Goal: Task Accomplishment & Management: Complete application form

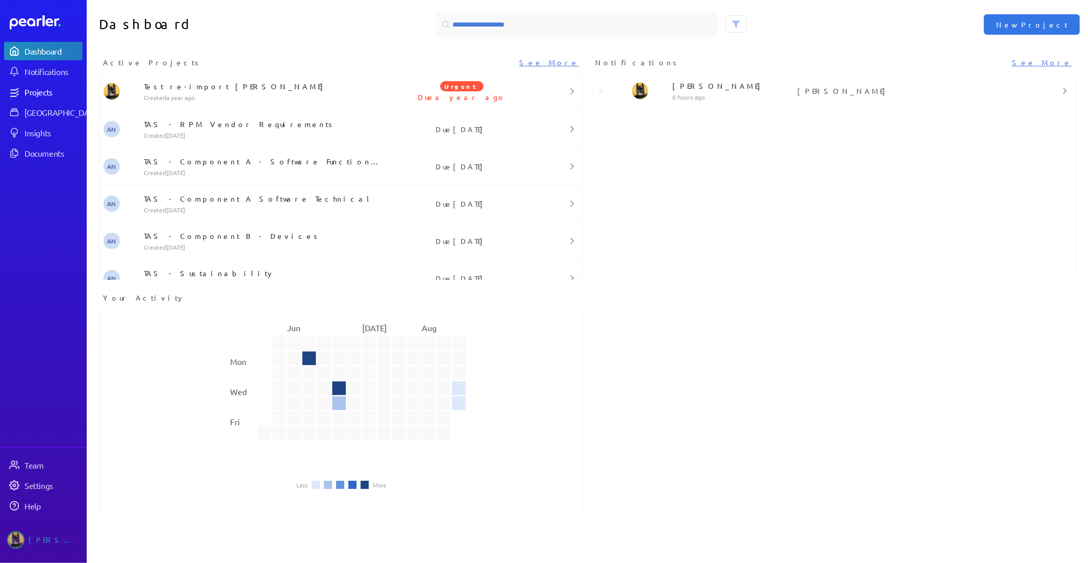
click at [46, 93] on div "Projects" at bounding box center [52, 92] width 57 height 10
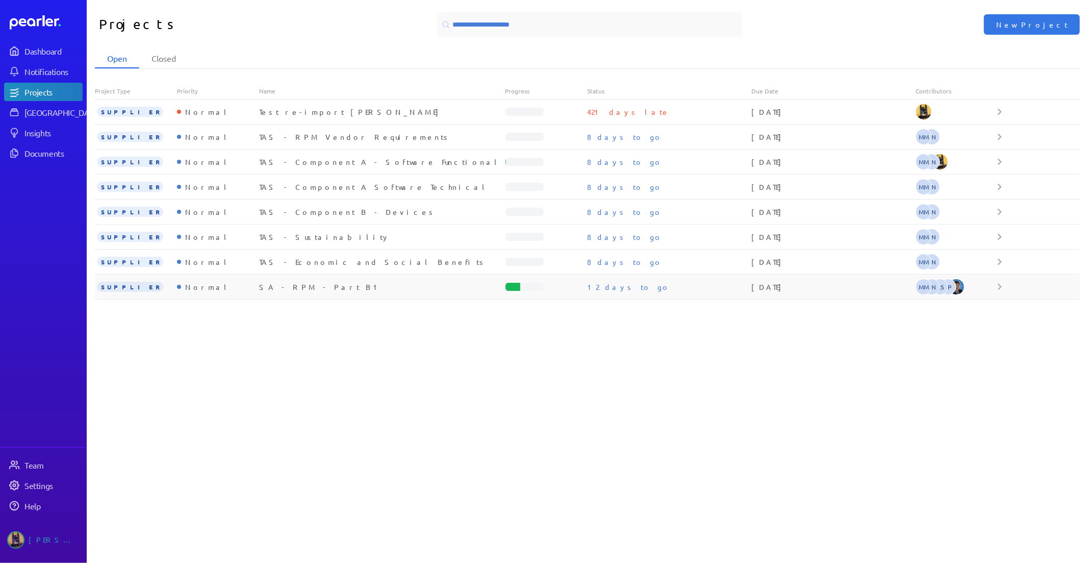
click at [292, 285] on div "SA - RPM - Part B1" at bounding box center [382, 287] width 246 height 10
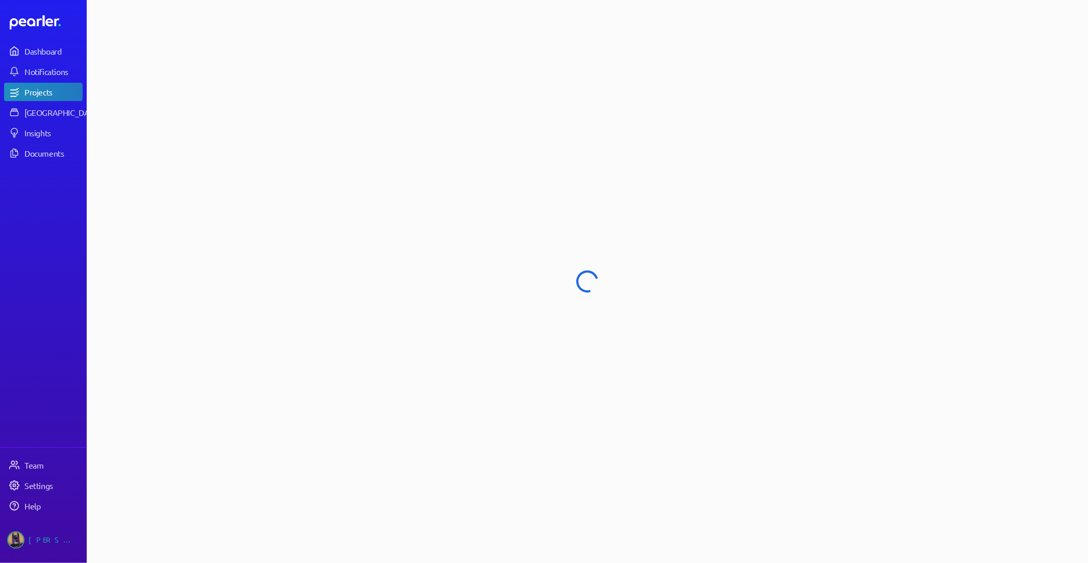
select select "******"
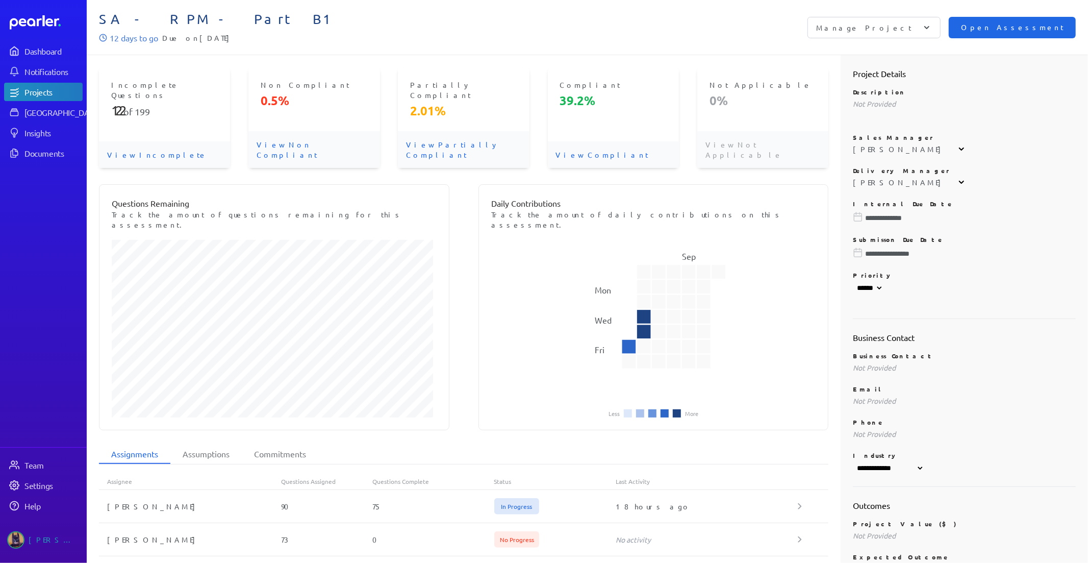
click at [1027, 24] on span "Open Assessment" at bounding box center [1012, 27] width 103 height 11
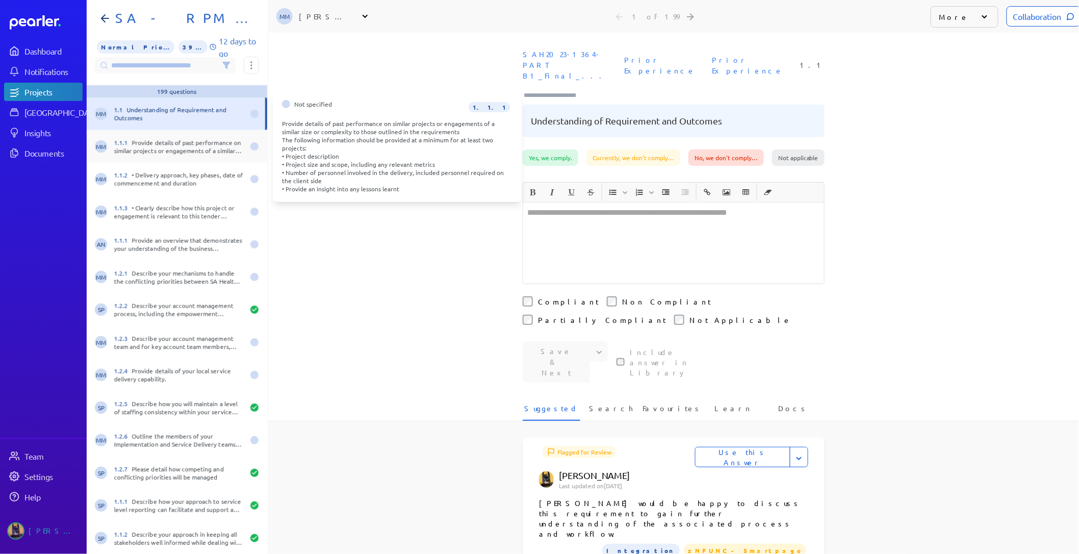
click at [148, 150] on div "1.1.1 Provide details of past performance on similar projects or engagements of…" at bounding box center [179, 146] width 130 height 16
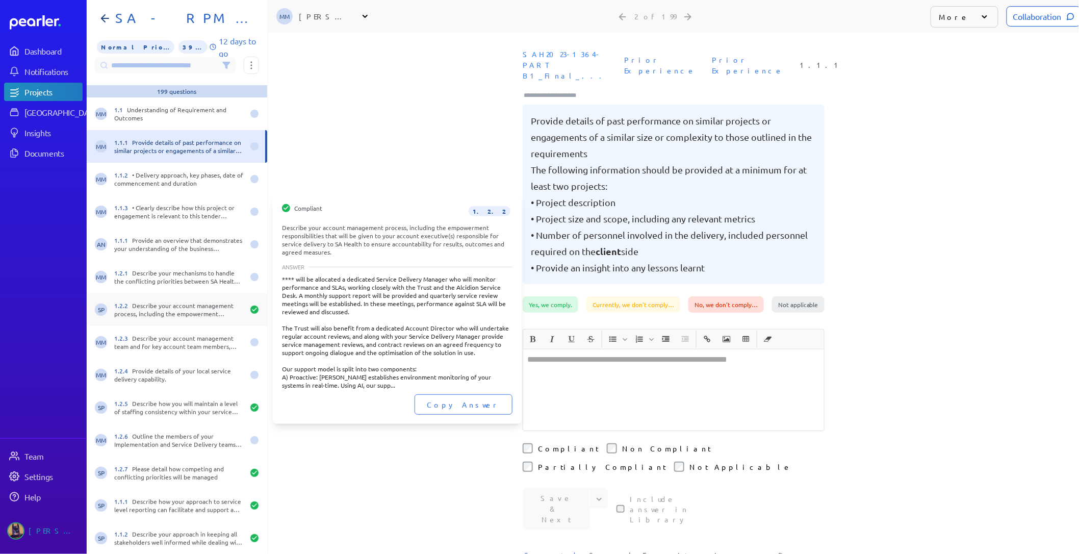
click at [175, 313] on div "1.2.2 Describe your account management process, including the empowerment respo…" at bounding box center [179, 309] width 130 height 16
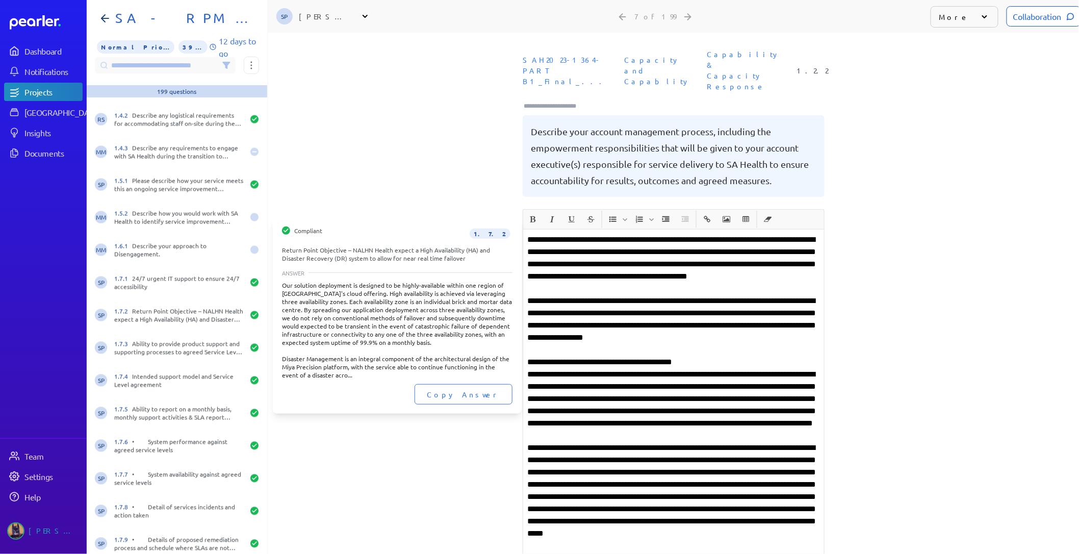
scroll to position [1077, 0]
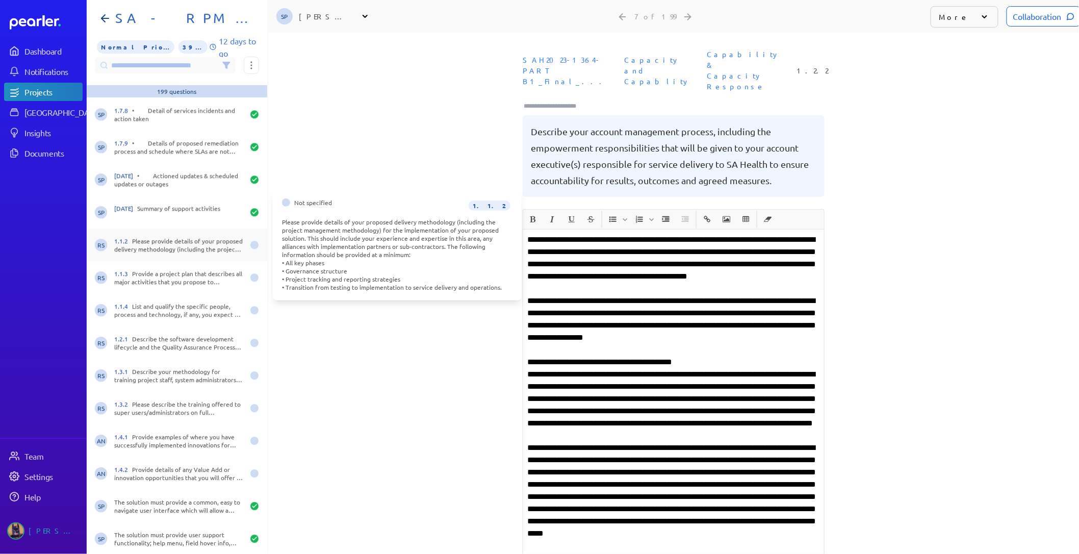
click at [166, 250] on div "1.1.2 Please provide details of your proposed delivery methodology (including t…" at bounding box center [179, 245] width 130 height 16
